Goal: Find specific page/section: Find specific page/section

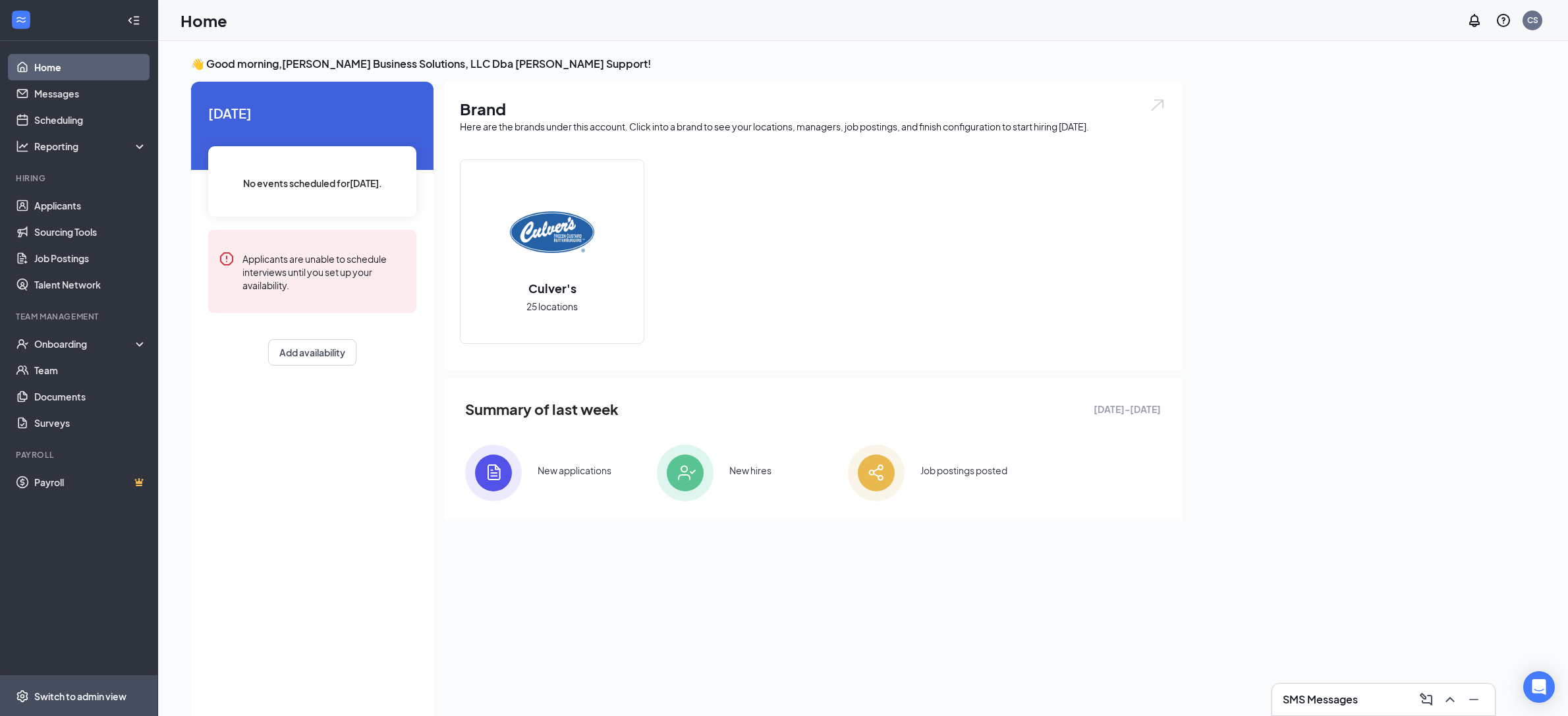
click at [112, 696] on div "Switch to admin view" at bounding box center [80, 695] width 92 height 13
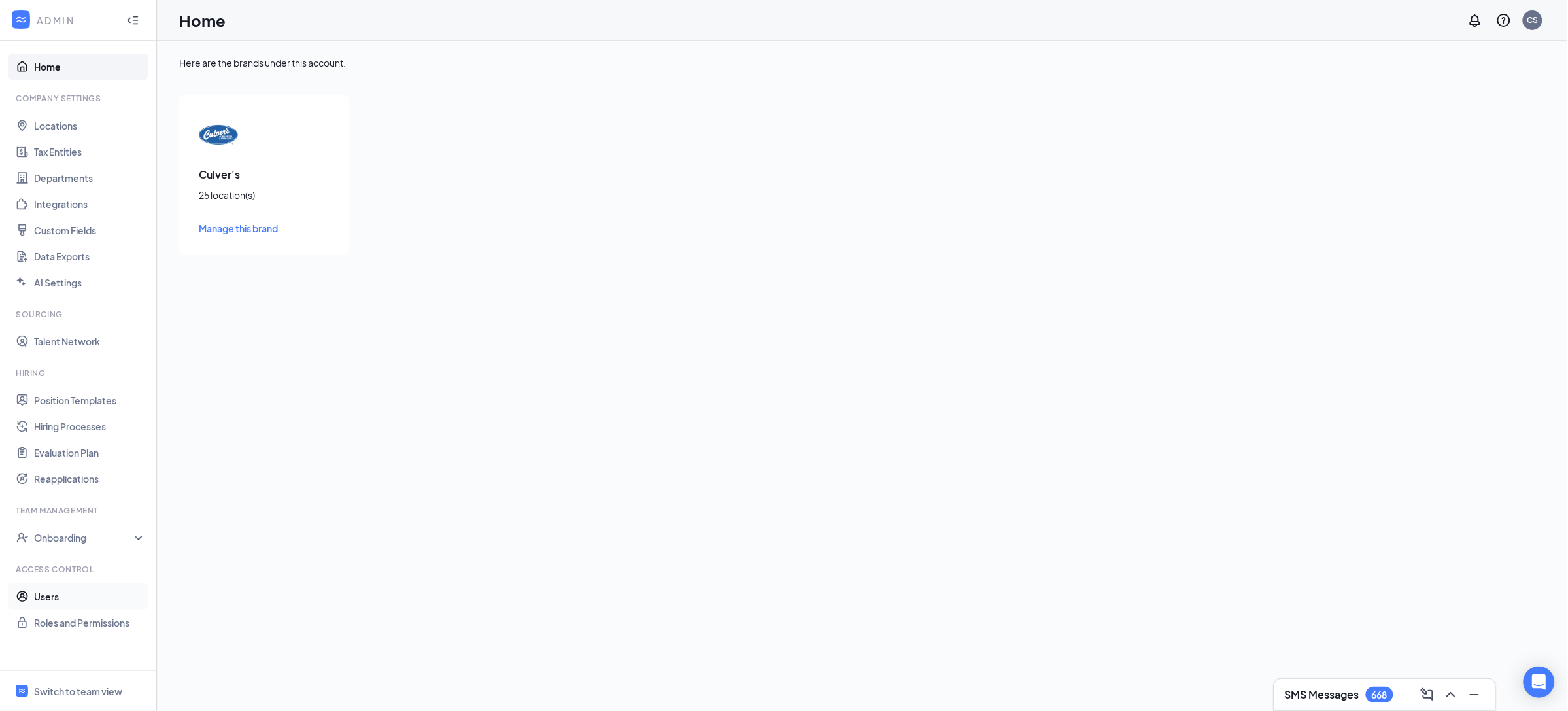
click at [72, 595] on link "Users" at bounding box center [90, 596] width 112 height 26
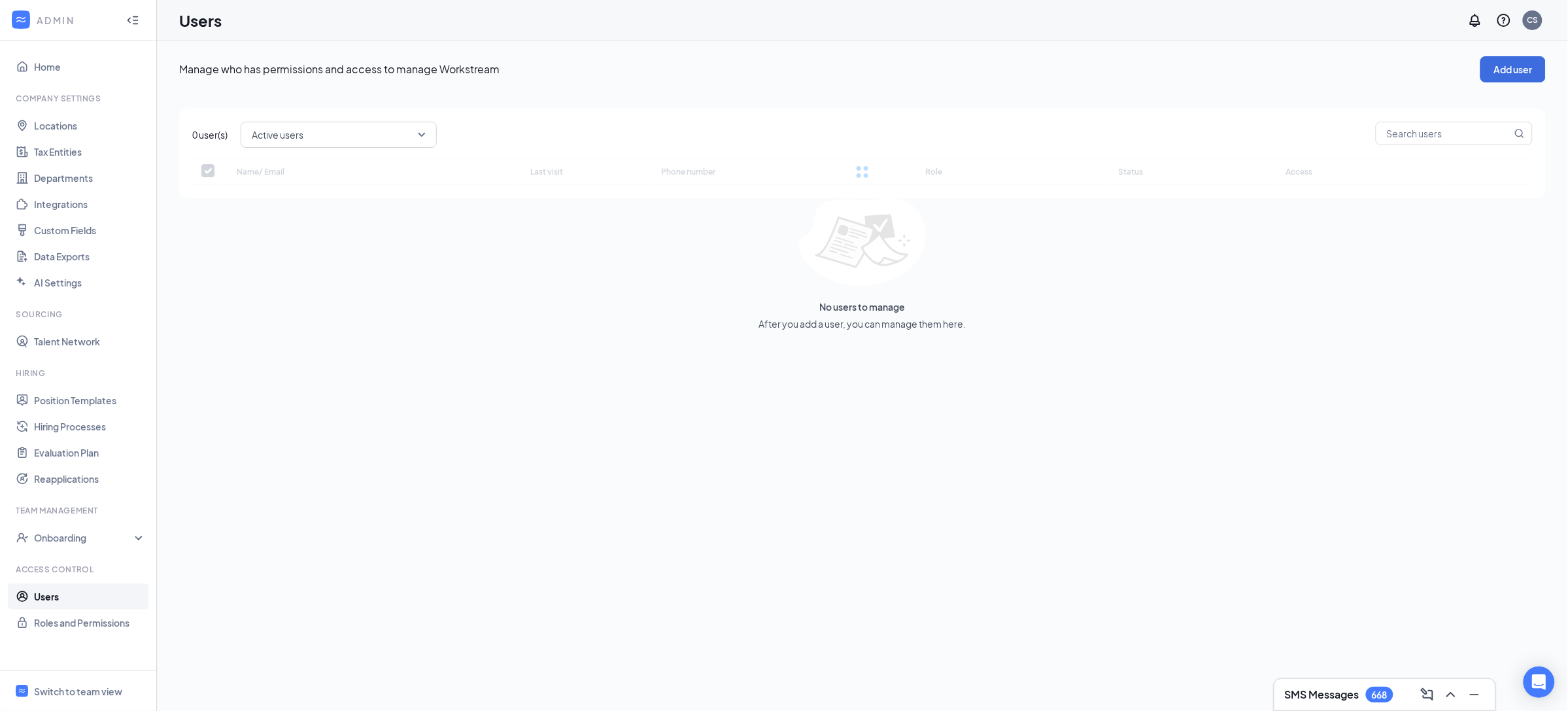
checkbox input "false"
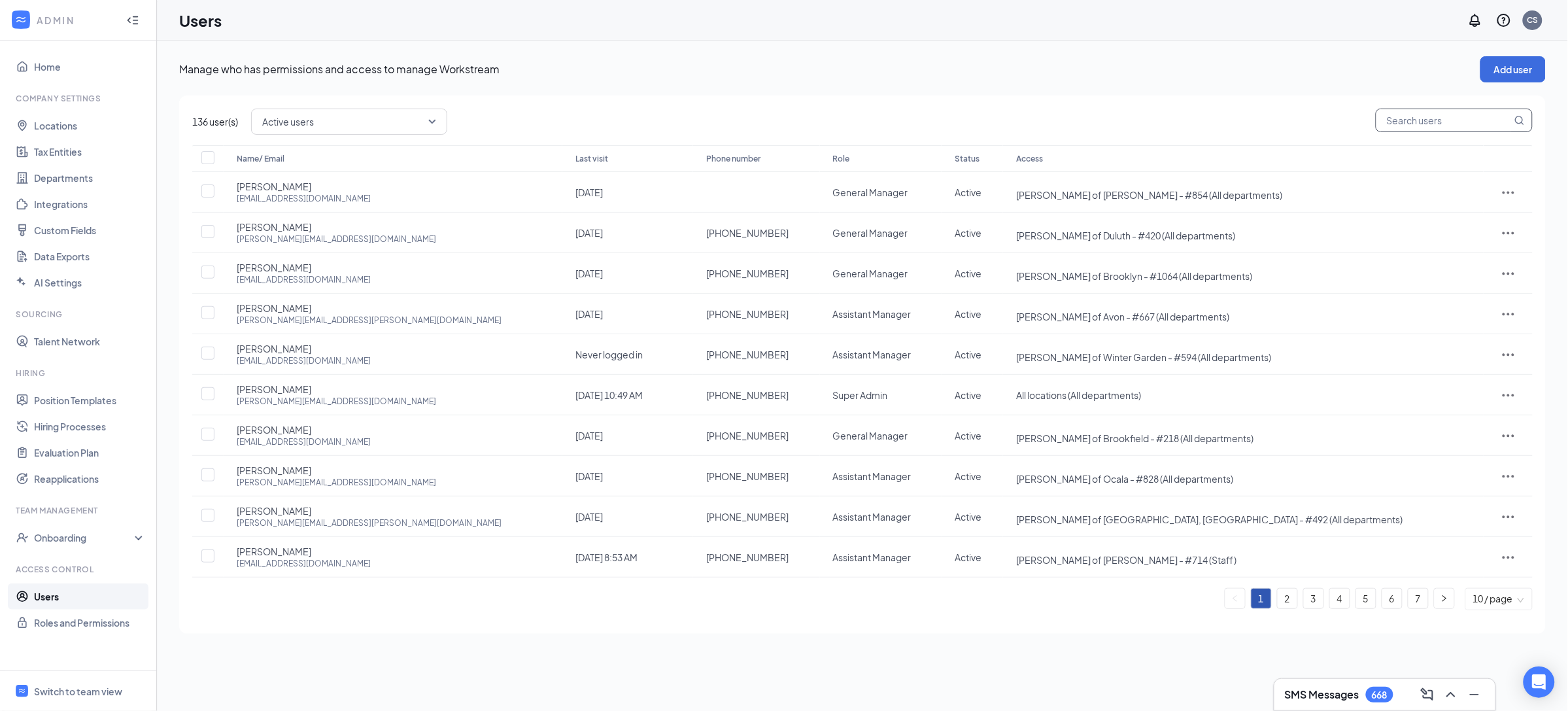
click at [1439, 123] on input "text" at bounding box center [1444, 120] width 135 height 23
paste input "[PERSON_NAME]"
type input "[PERSON_NAME]"
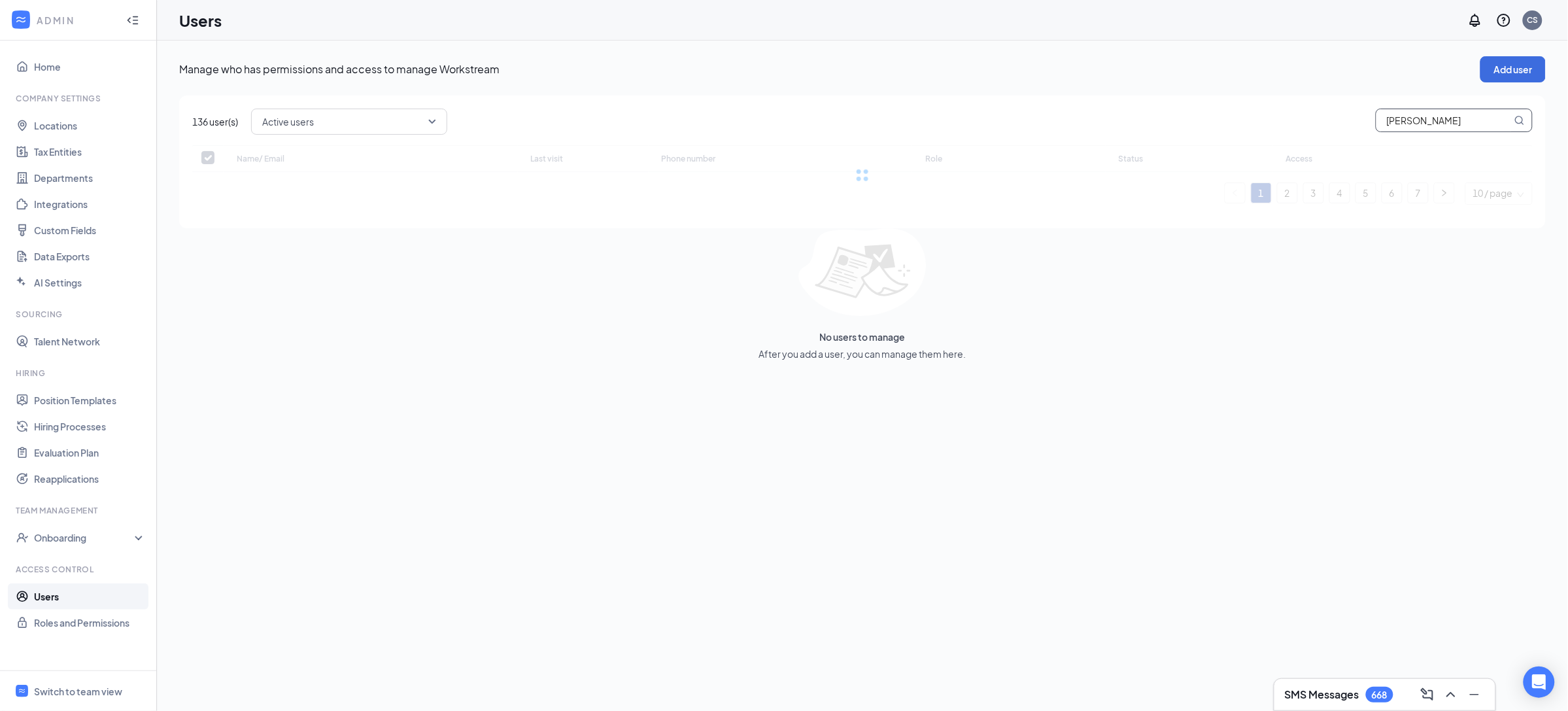
checkbox input "false"
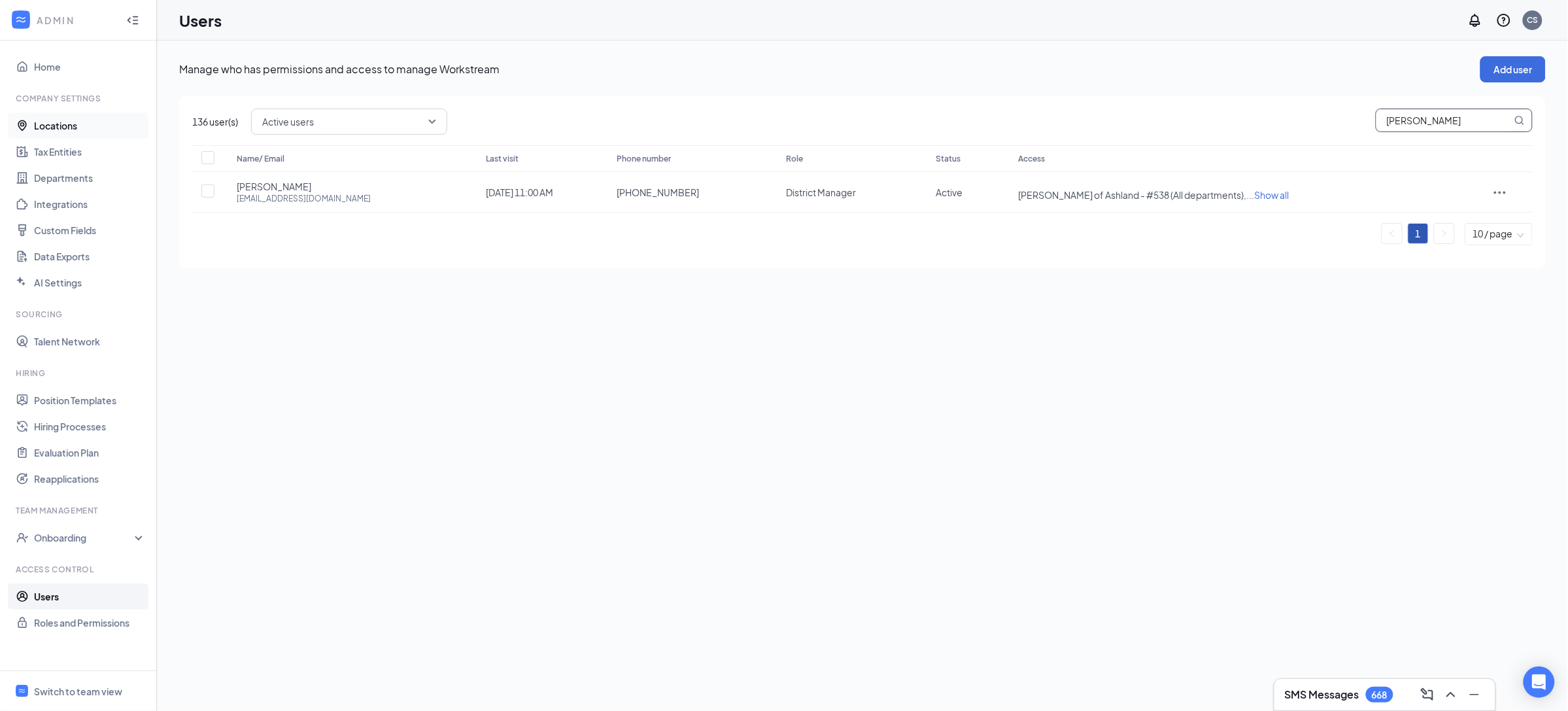
type input "[PERSON_NAME]"
click at [77, 128] on link "Locations" at bounding box center [90, 126] width 112 height 26
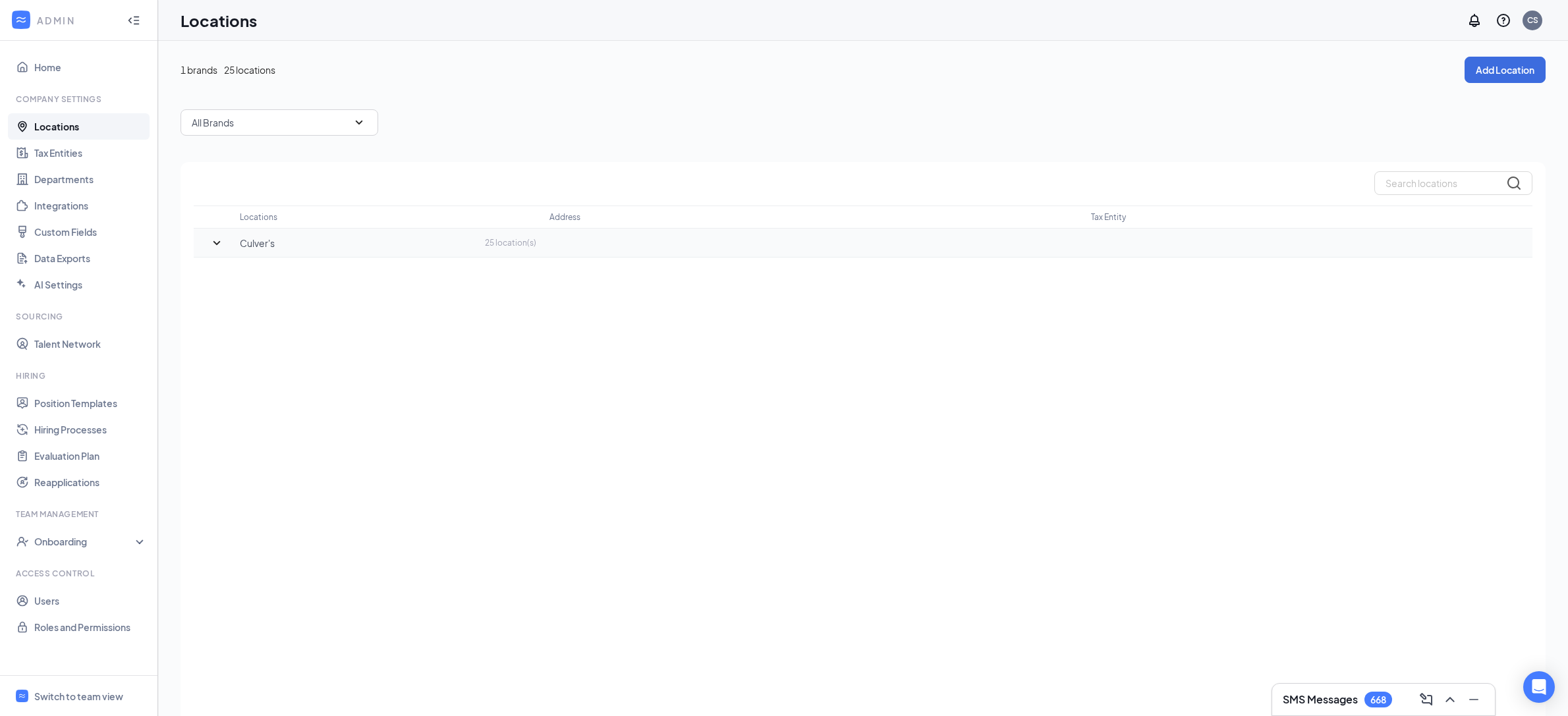
click at [221, 242] on icon "SmallChevronDown" at bounding box center [216, 243] width 16 height 16
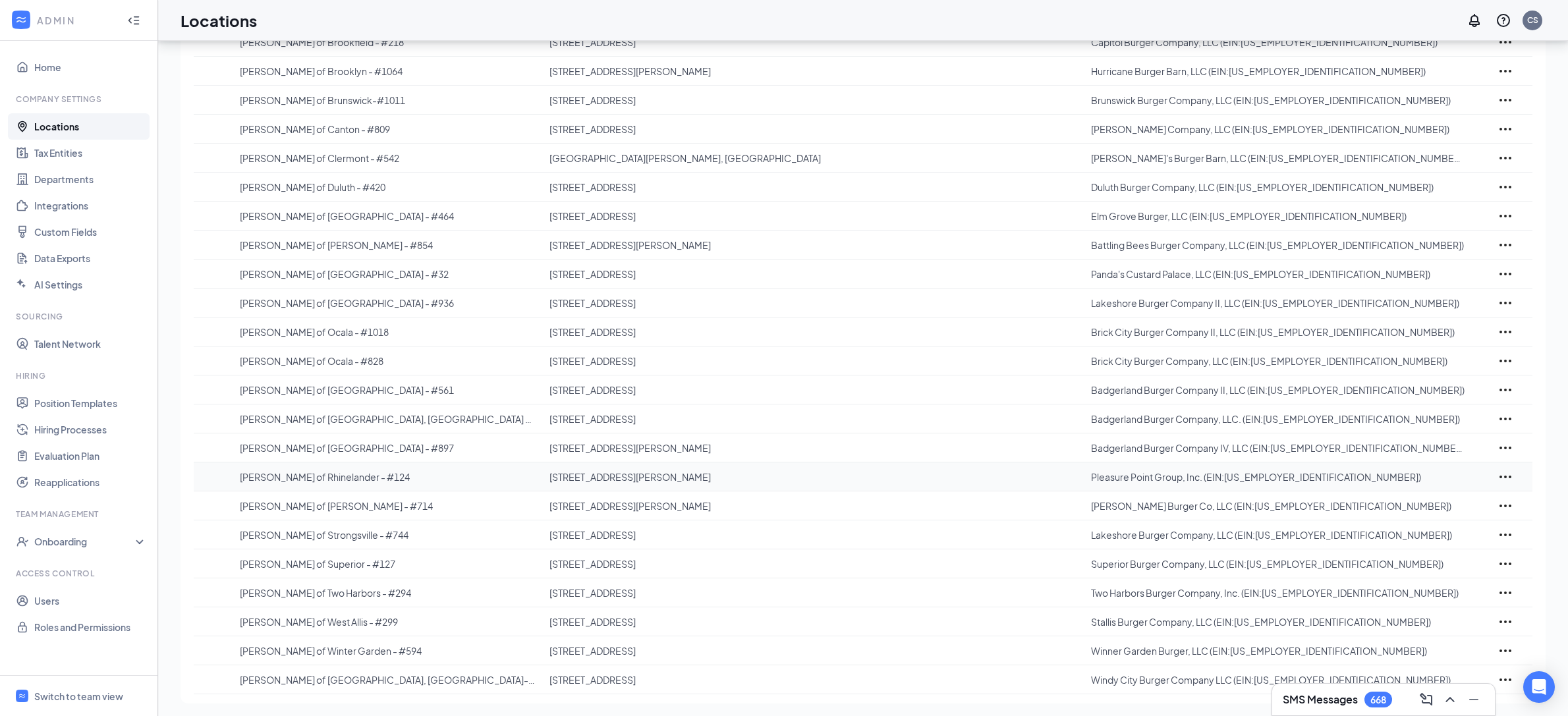
scroll to position [290, 0]
